Goal: Task Accomplishment & Management: Manage account settings

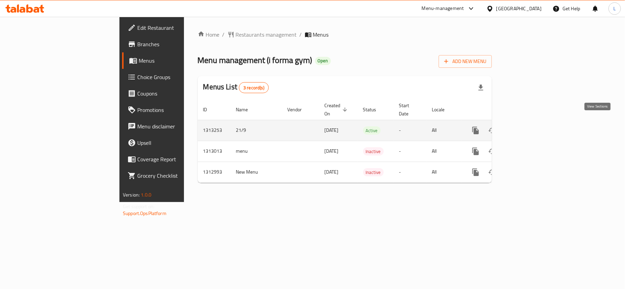
click at [529, 127] on icon "enhanced table" at bounding box center [525, 131] width 8 height 8
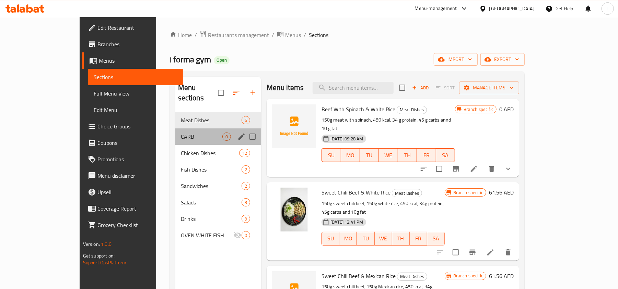
click at [188, 134] on div "CARB 0" at bounding box center [218, 137] width 86 height 16
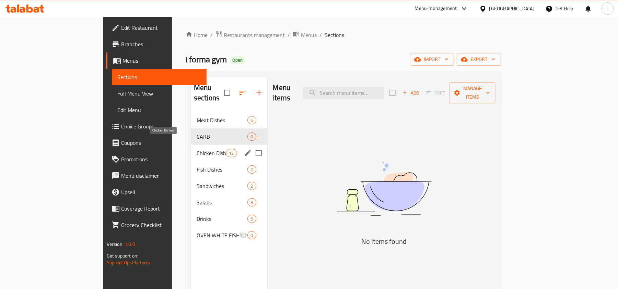
click at [197, 149] on span "Chicken Dishes" at bounding box center [211, 153] width 29 height 8
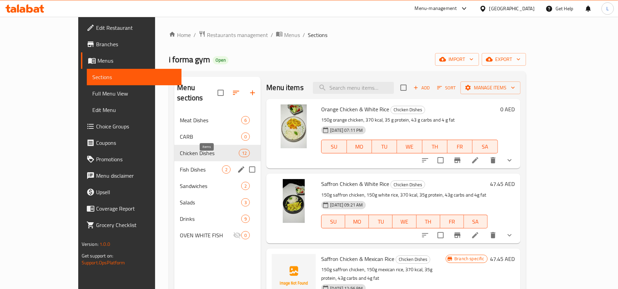
click at [222, 167] on span "2" at bounding box center [226, 170] width 8 height 7
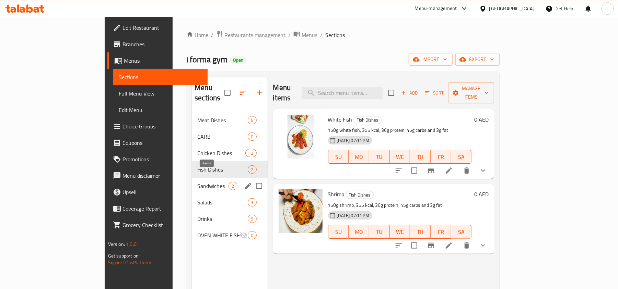
click at [229, 183] on span "2" at bounding box center [233, 186] width 8 height 7
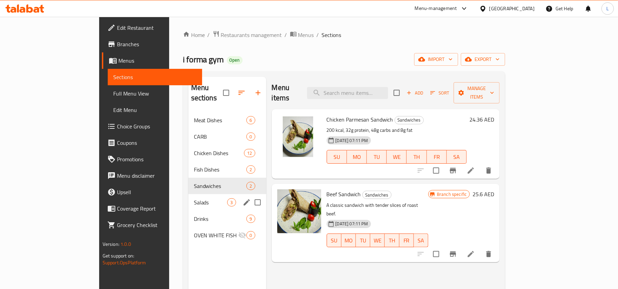
click at [203, 198] on div "Salads 3" at bounding box center [227, 202] width 78 height 16
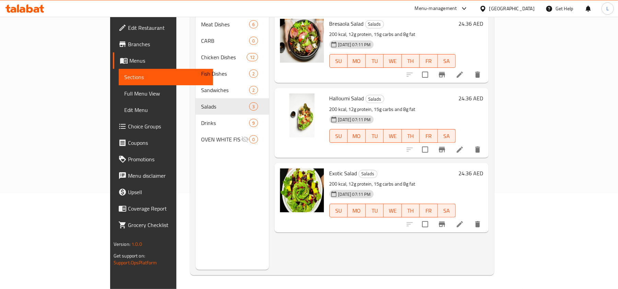
scroll to position [96, 0]
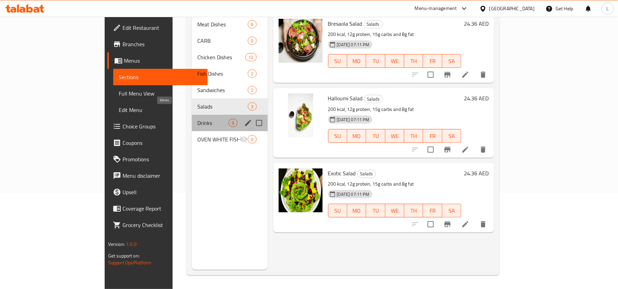
click at [197, 119] on span "Drinks" at bounding box center [212, 123] width 31 height 8
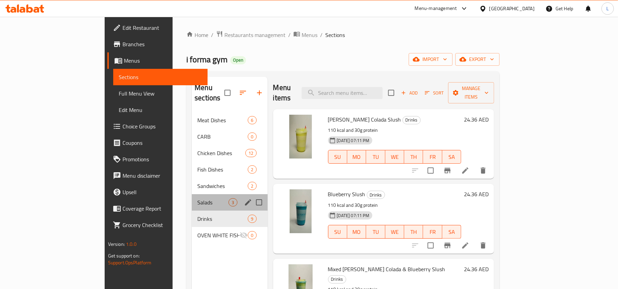
click at [192, 198] on div "Salads 3" at bounding box center [229, 202] width 75 height 16
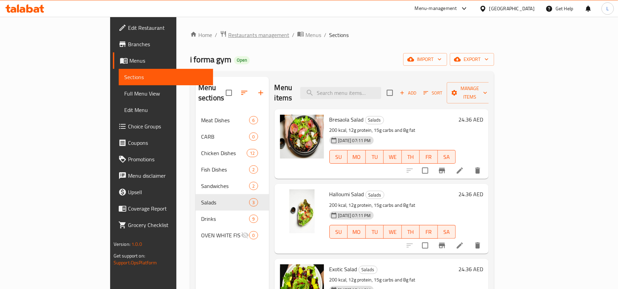
click at [228, 31] on span "Restaurants management" at bounding box center [258, 35] width 61 height 8
